Goal: Communication & Community: Answer question/provide support

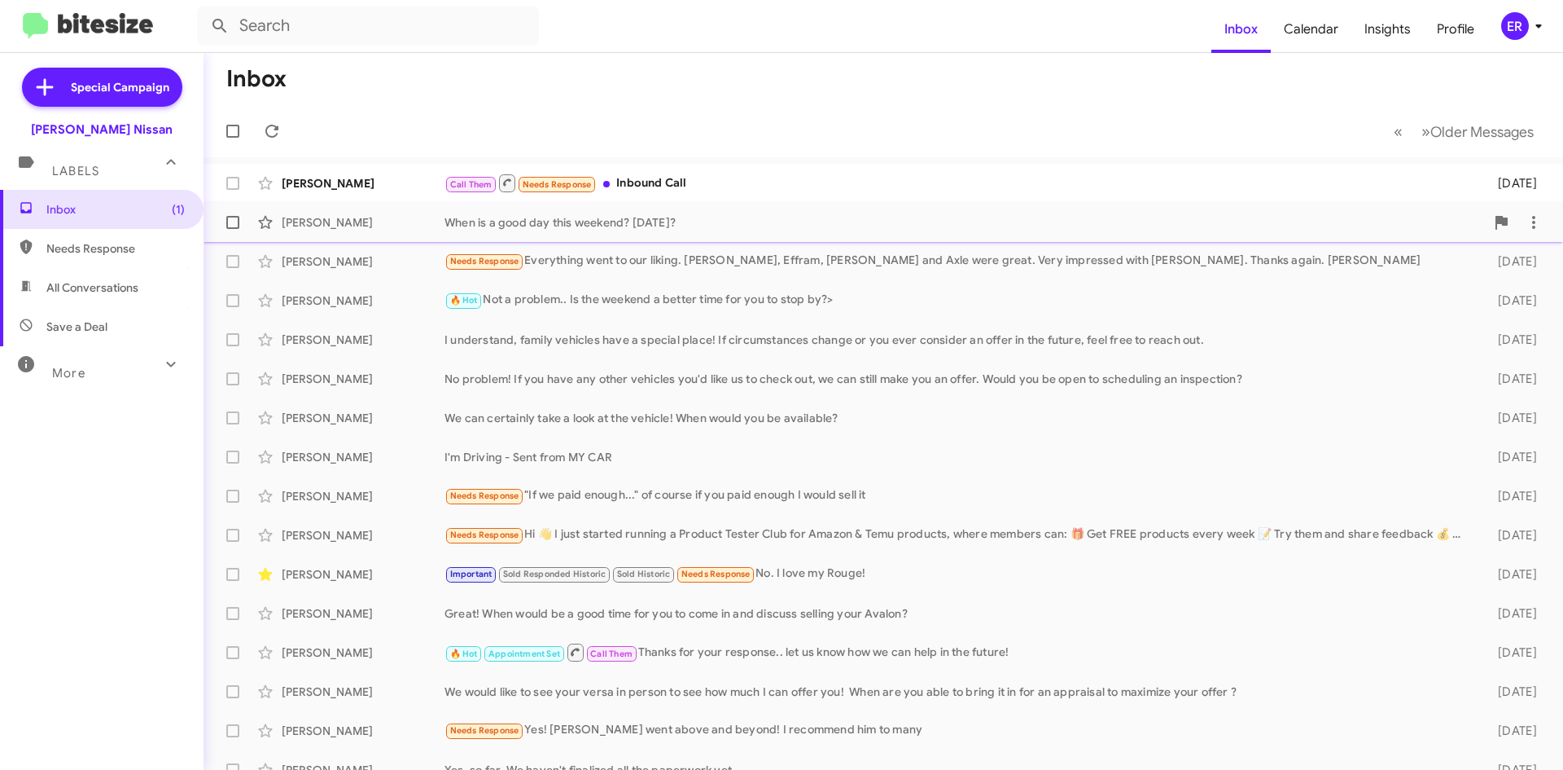
click at [820, 218] on div "When is a good day this weekend? [DATE]?" at bounding box center [965, 222] width 1041 height 16
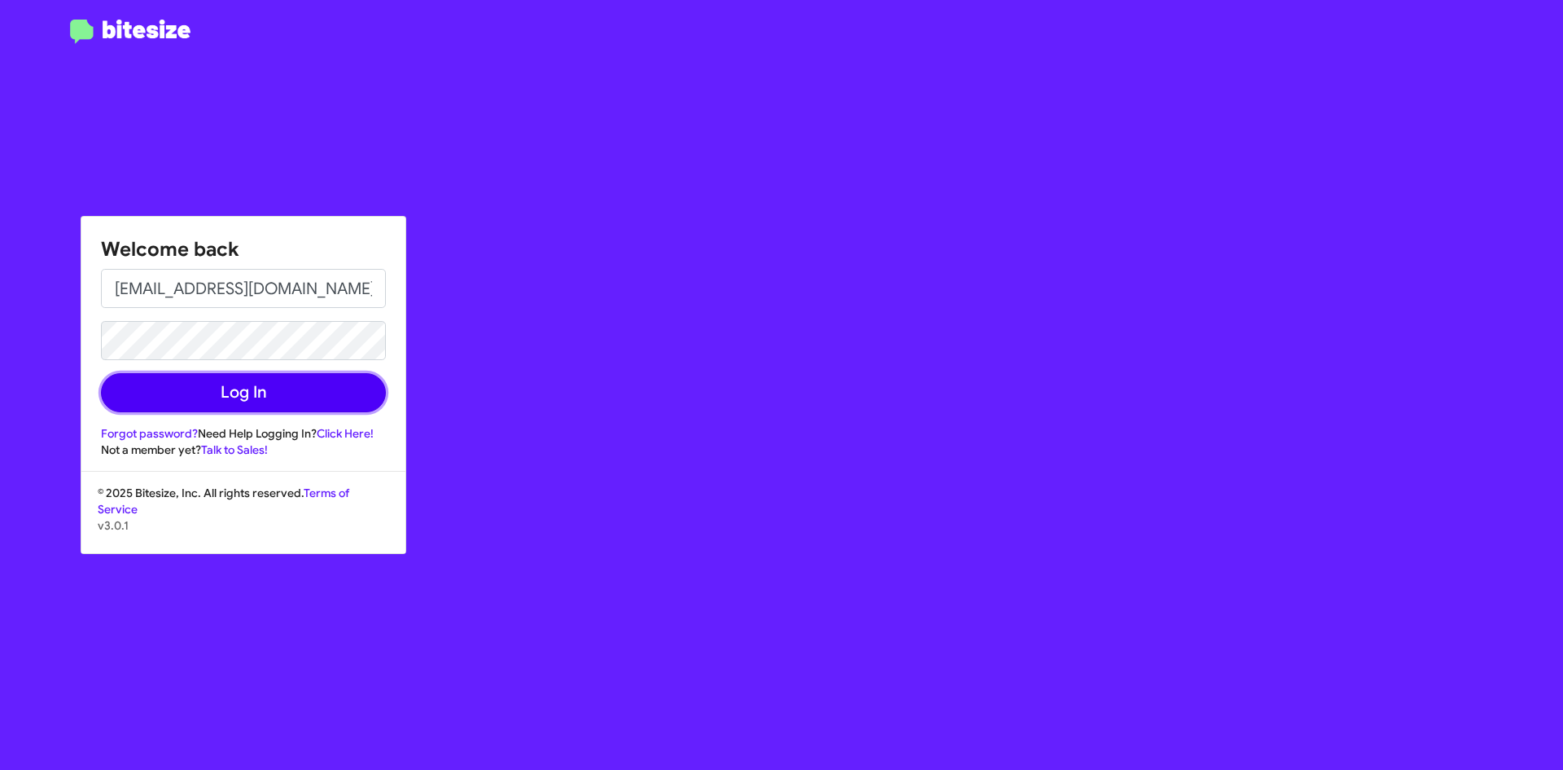
click at [200, 388] on button "Log In" at bounding box center [243, 392] width 285 height 39
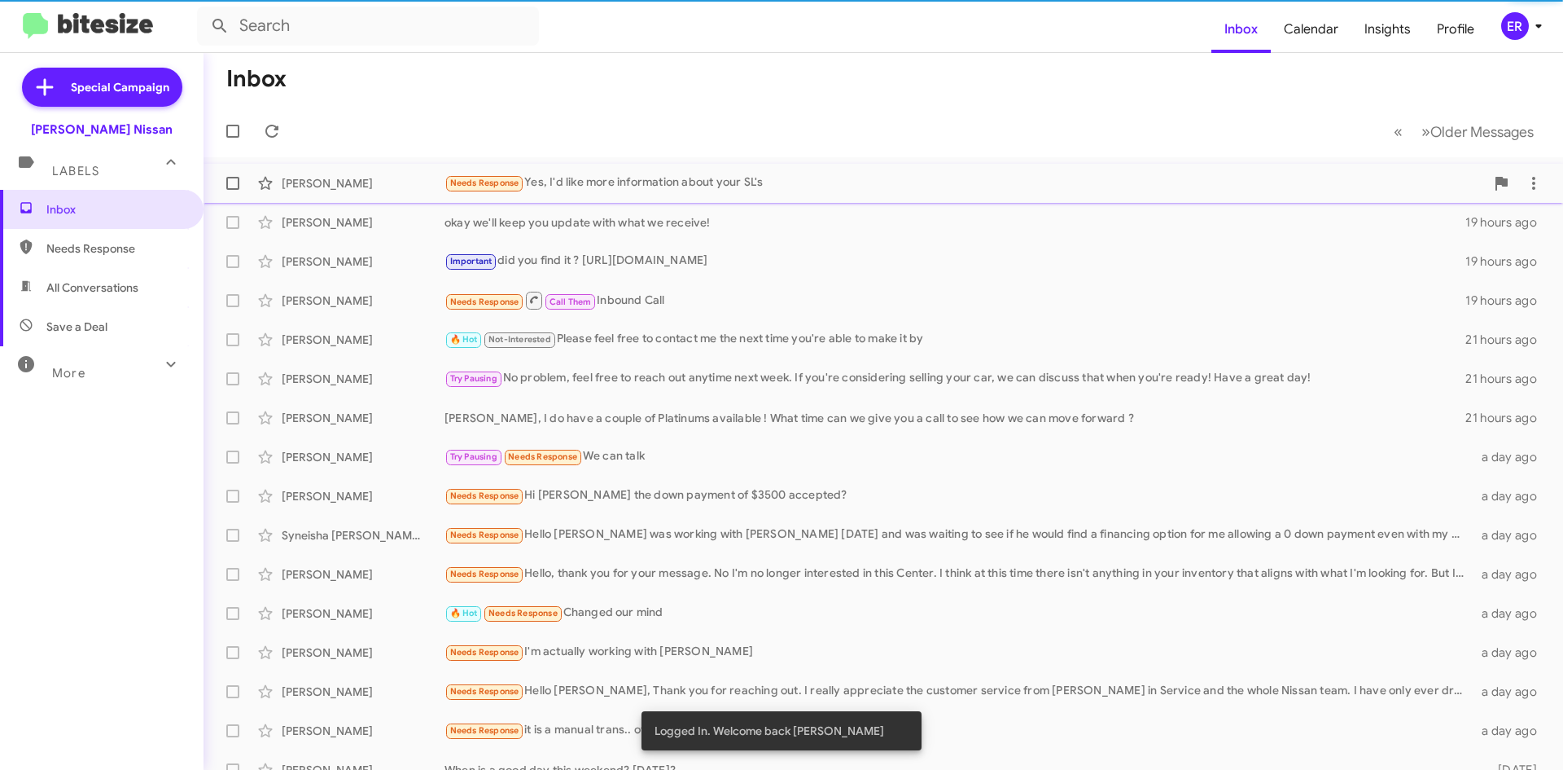
click at [686, 186] on div "Needs Response Yes, I'd like more information about your SL's" at bounding box center [965, 182] width 1041 height 19
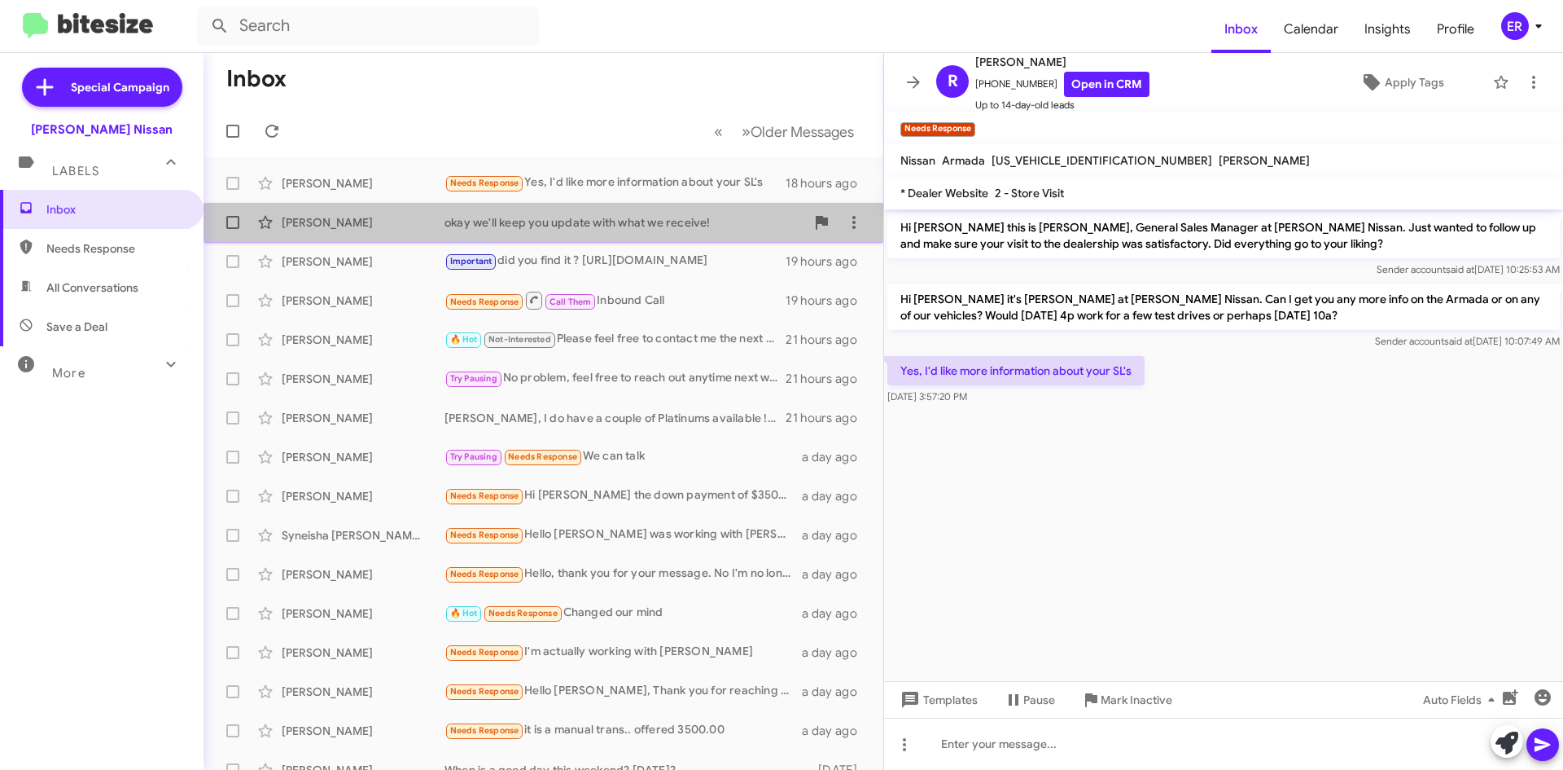
click at [612, 220] on div "okay we'll keep you update with what we receive!" at bounding box center [625, 222] width 361 height 16
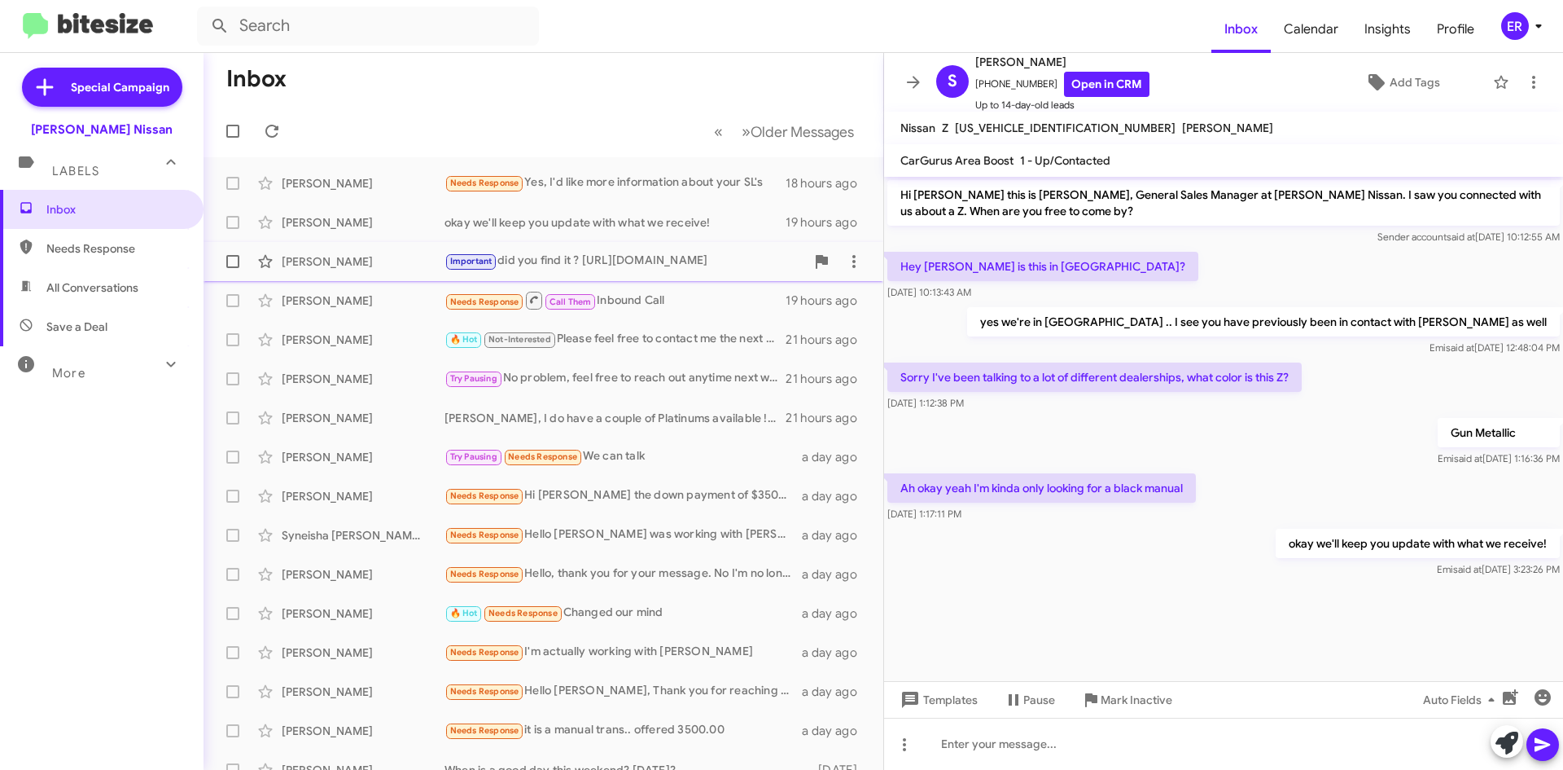
click at [660, 256] on div "Important did you find it ? [URL][DOMAIN_NAME]" at bounding box center [625, 261] width 361 height 19
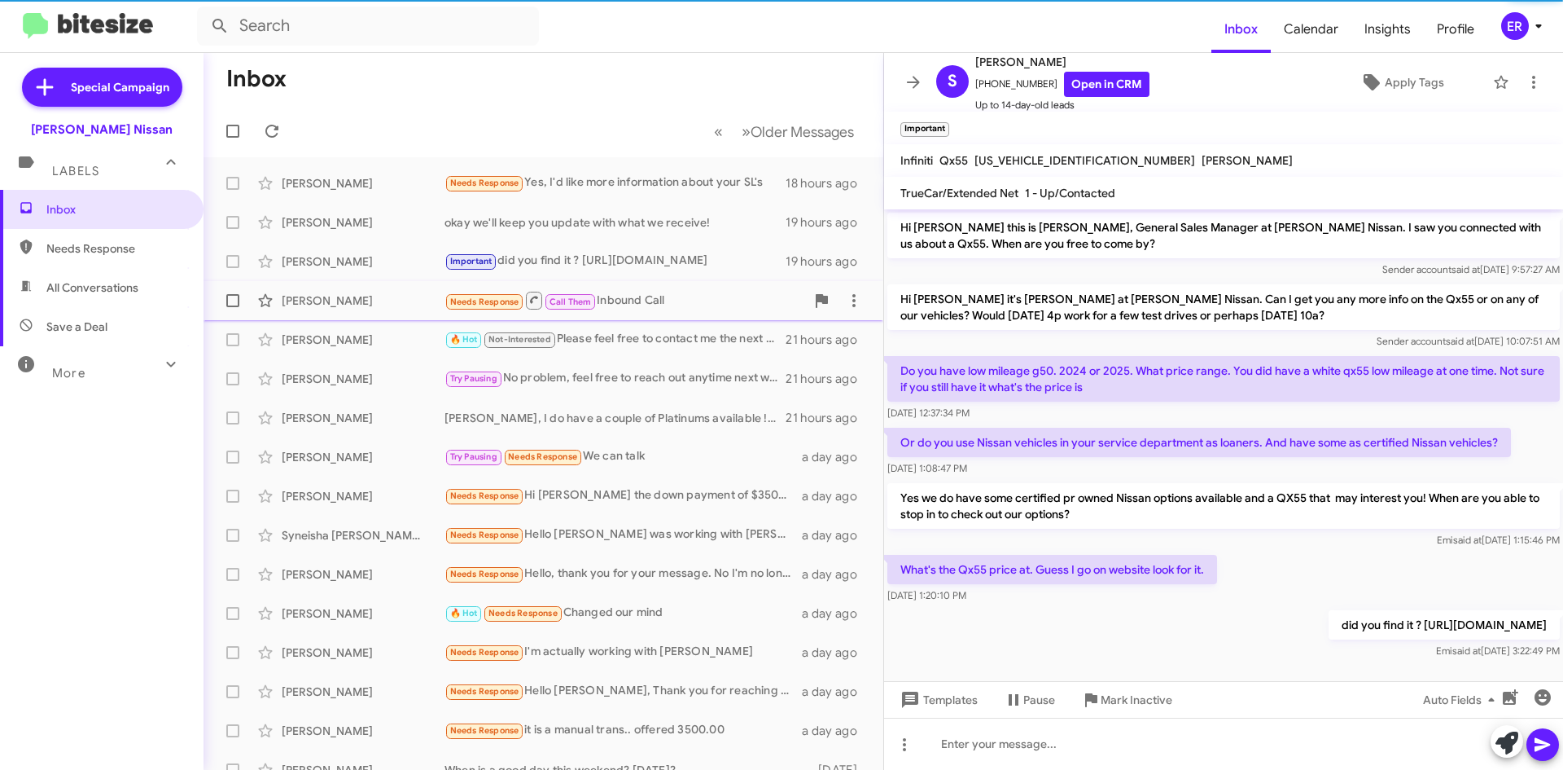
scroll to position [26, 0]
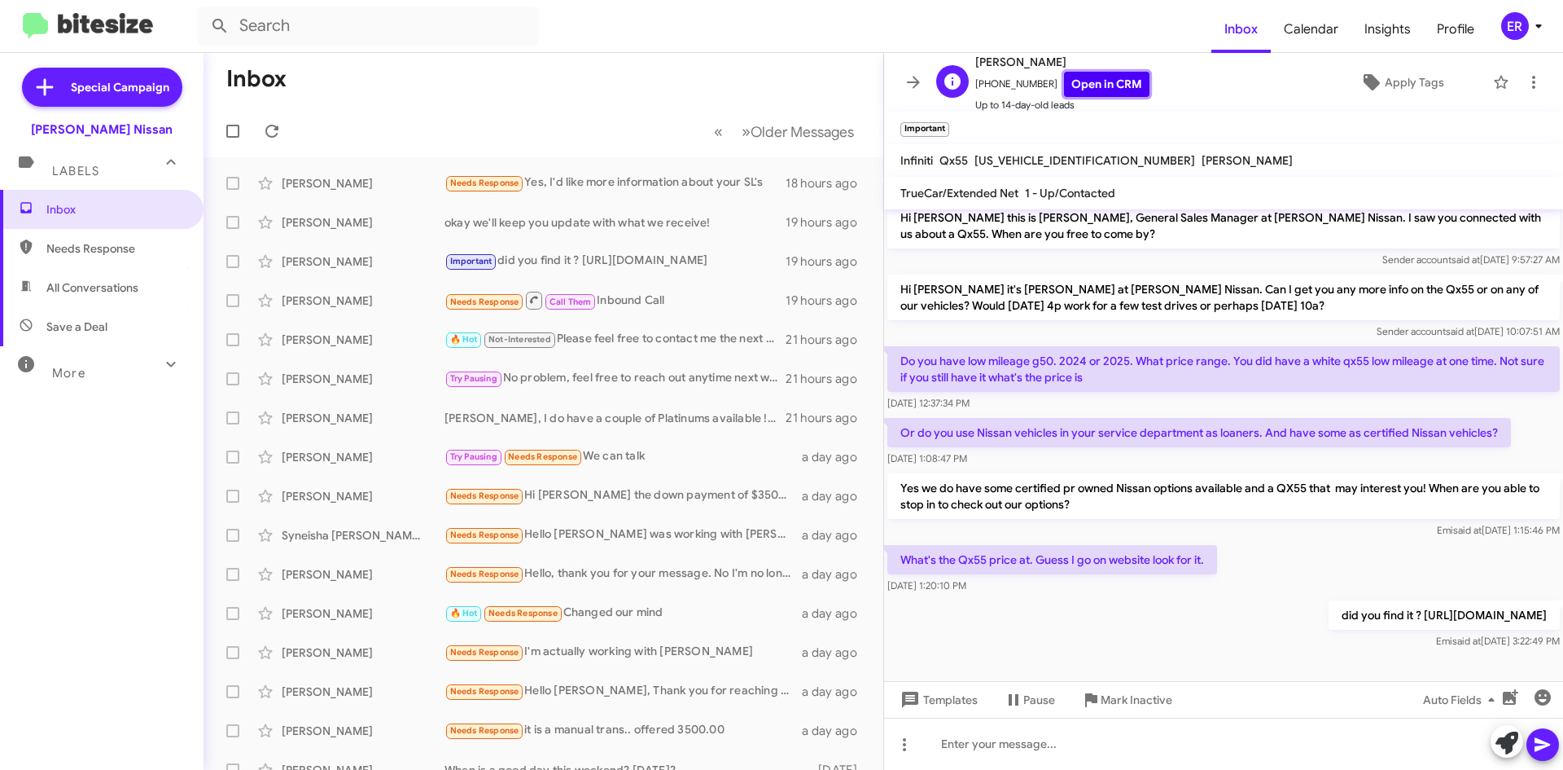
click at [1094, 81] on link "Open in CRM" at bounding box center [1107, 84] width 86 height 25
